Goal: Transaction & Acquisition: Purchase product/service

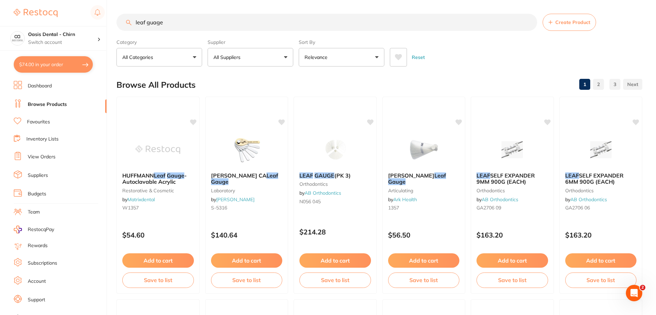
click at [67, 61] on button "$74.00 in your order" at bounding box center [53, 64] width 79 height 16
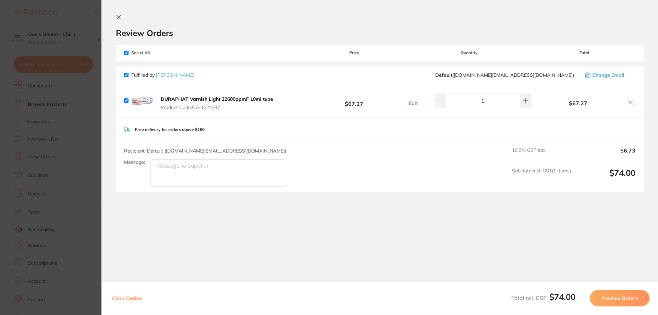
click at [120, 15] on icon at bounding box center [118, 16] width 5 height 5
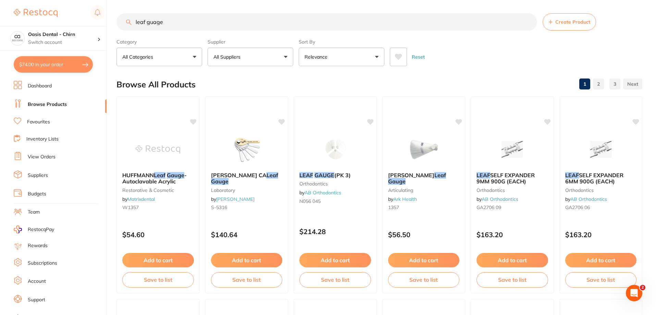
drag, startPoint x: 182, startPoint y: 27, endPoint x: 134, endPoint y: 20, distance: 47.8
click at [134, 21] on input "leaf guage" at bounding box center [326, 21] width 421 height 17
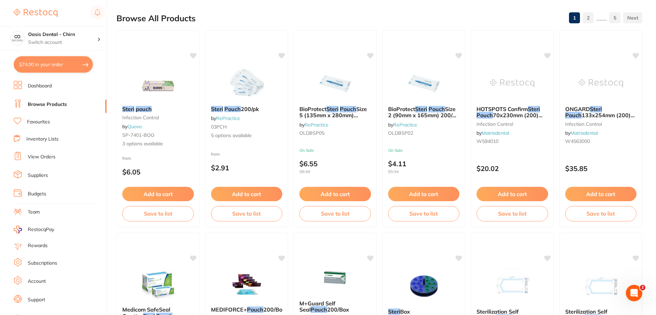
scroll to position [171, 0]
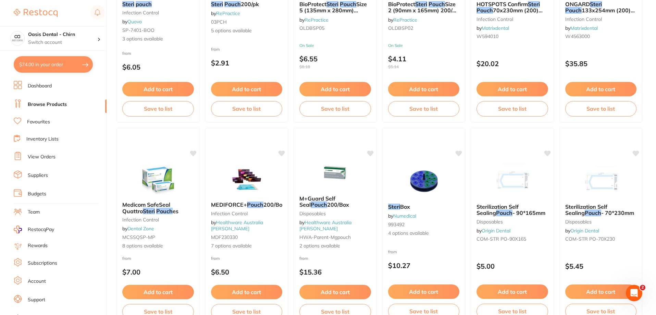
type input "steri pouch"
drag, startPoint x: 45, startPoint y: 123, endPoint x: 151, endPoint y: 126, distance: 106.2
click at [45, 123] on link "Favourites" at bounding box center [38, 122] width 23 height 7
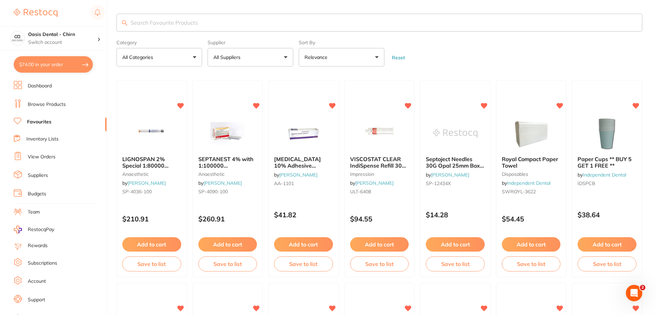
click at [194, 23] on input "search" at bounding box center [379, 23] width 526 height 18
type input "steri"
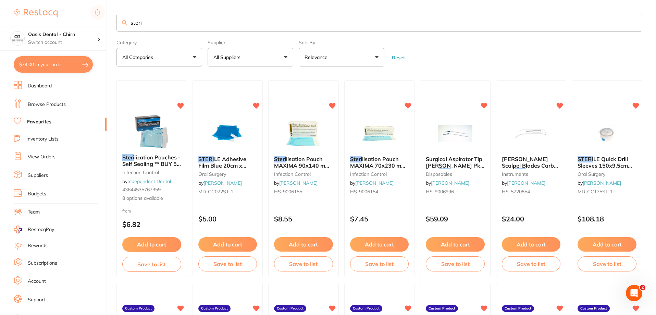
drag, startPoint x: 165, startPoint y: 127, endPoint x: 528, endPoint y: 164, distance: 364.4
click at [165, 127] on img at bounding box center [151, 131] width 45 height 34
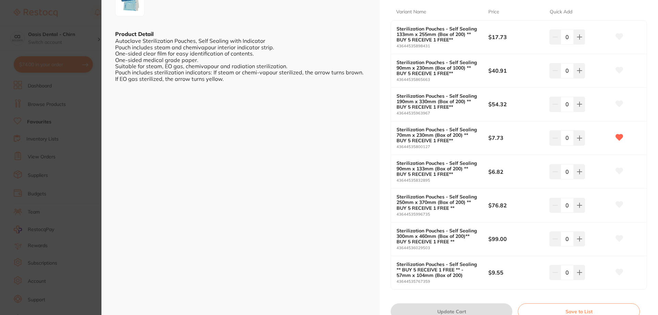
scroll to position [171, 0]
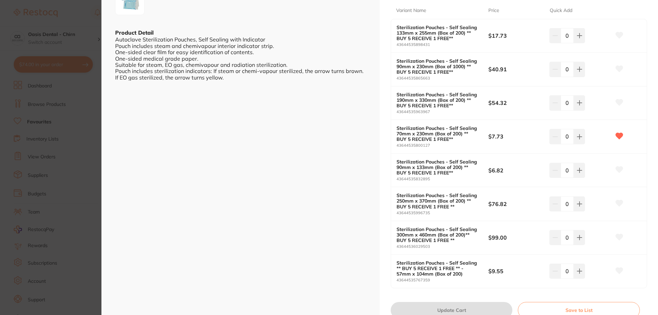
click at [619, 68] on icon at bounding box center [619, 69] width 7 height 6
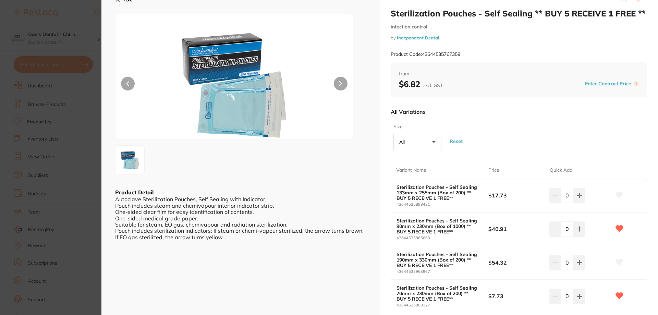
scroll to position [0, 0]
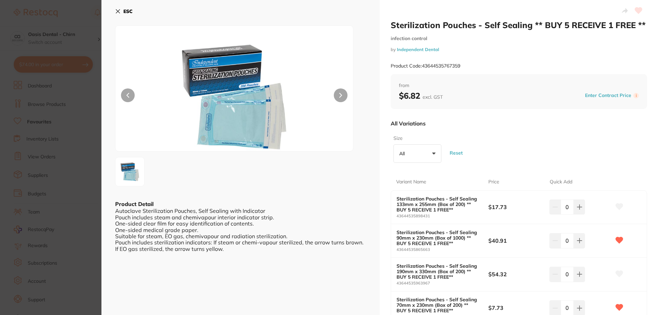
click at [118, 10] on icon at bounding box center [117, 11] width 5 height 5
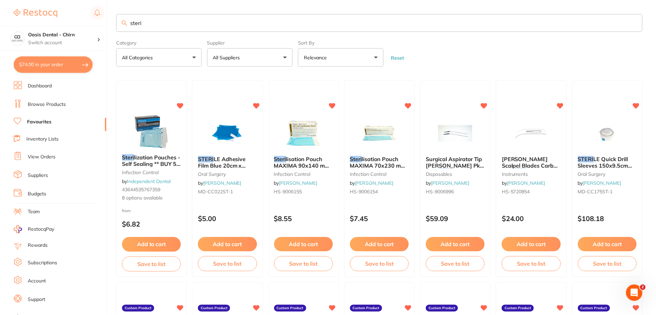
scroll to position [171, 0]
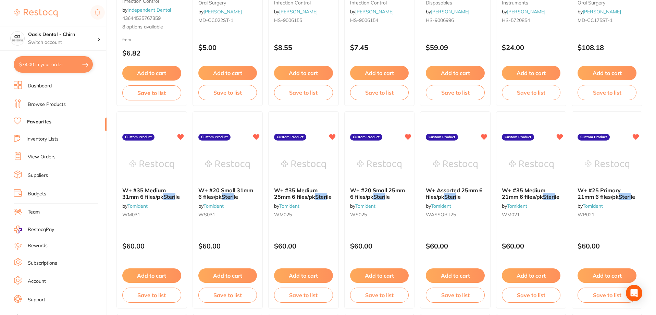
click at [59, 64] on button "$74.00 in your order" at bounding box center [53, 64] width 79 height 16
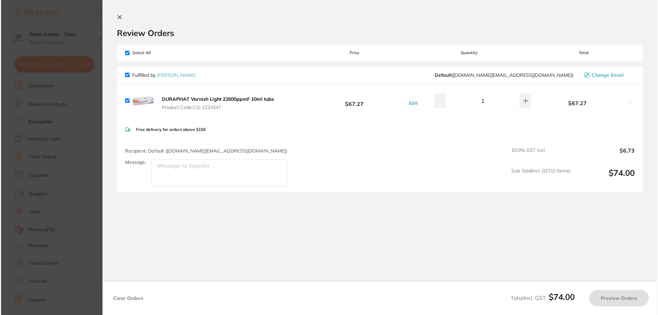
scroll to position [0, 0]
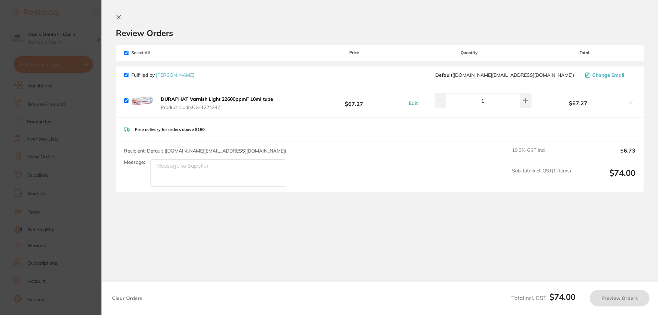
checkbox input "true"
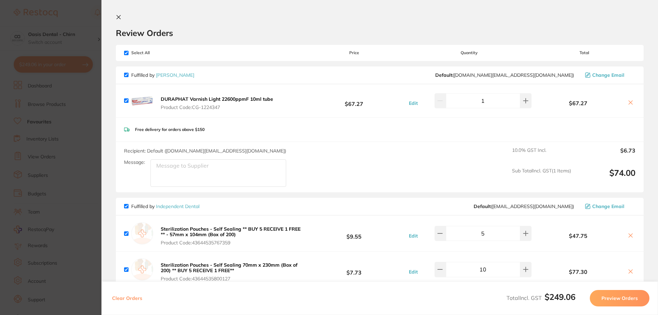
click at [119, 17] on icon at bounding box center [119, 17] width 4 height 4
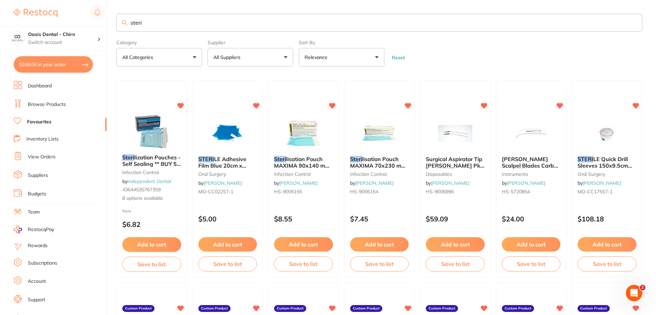
click at [53, 65] on button "$249.06 in your order" at bounding box center [53, 64] width 79 height 16
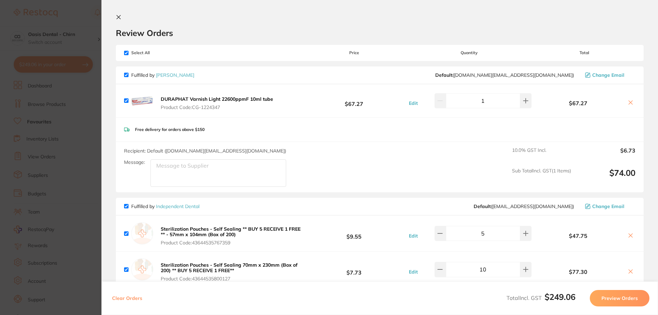
click at [119, 15] on icon at bounding box center [118, 16] width 5 height 5
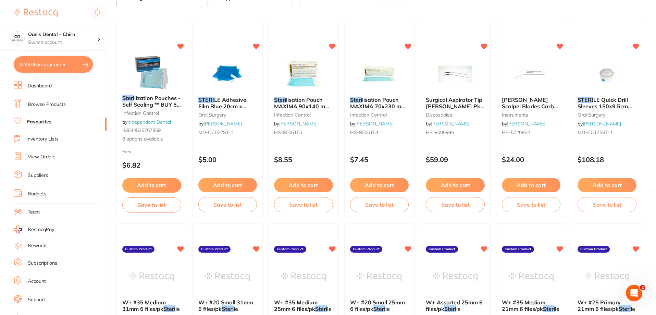
scroll to position [69, 0]
